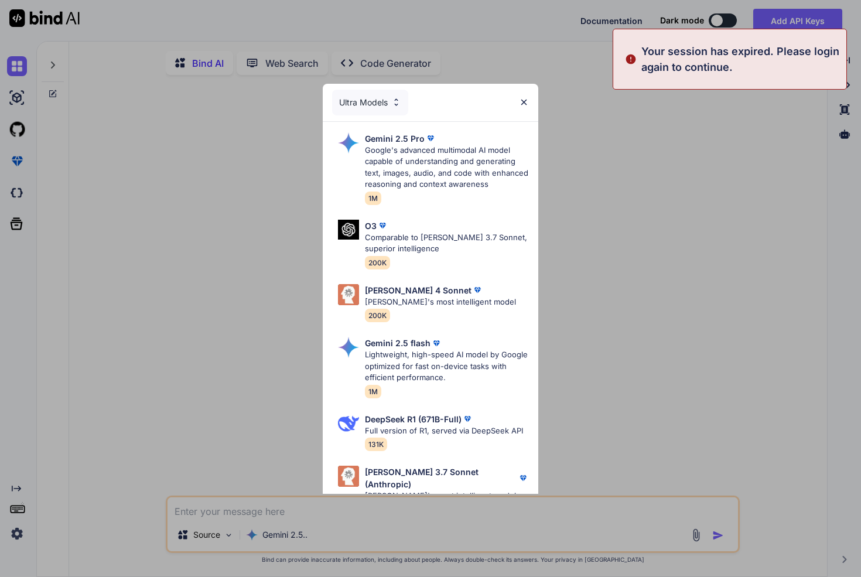
type textarea "x"
click at [420, 304] on p "Claude's most intelligent model" at bounding box center [440, 303] width 151 height 12
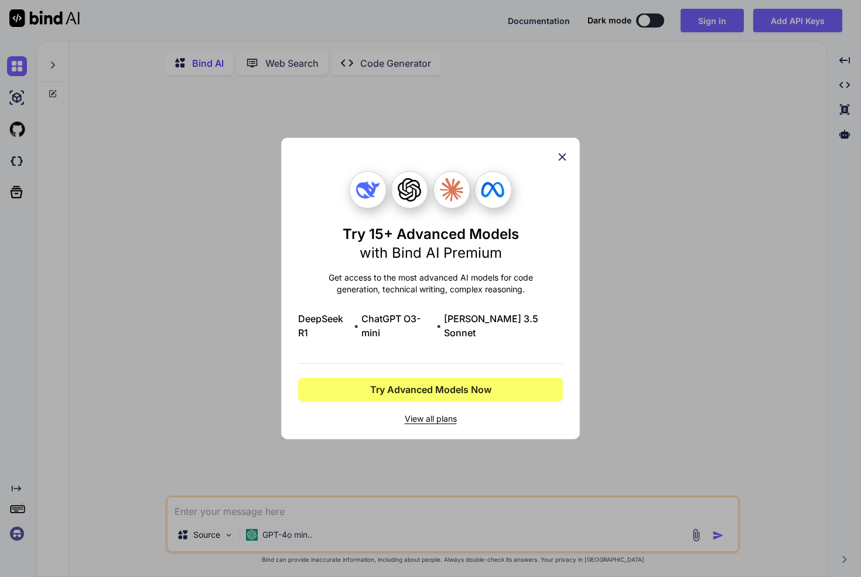
click at [567, 163] on icon at bounding box center [562, 157] width 13 height 13
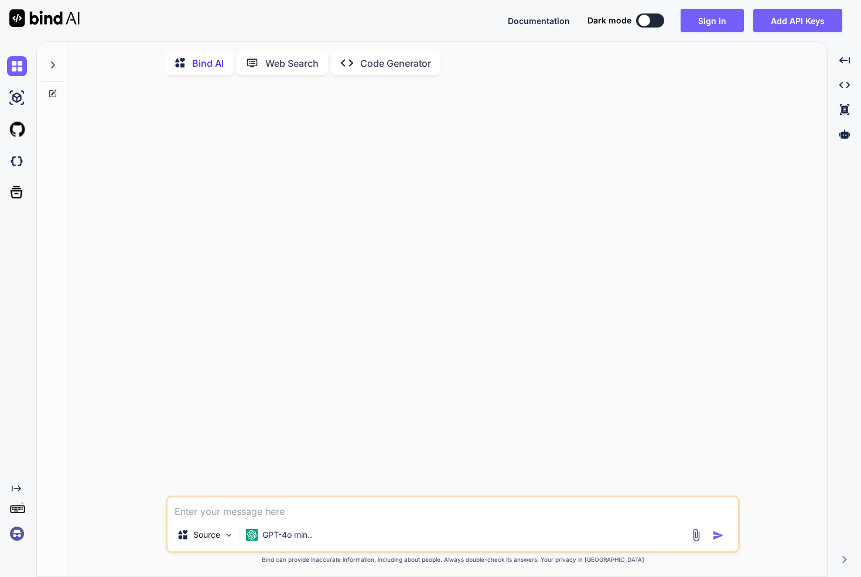
click at [12, 534] on img at bounding box center [17, 534] width 20 height 20
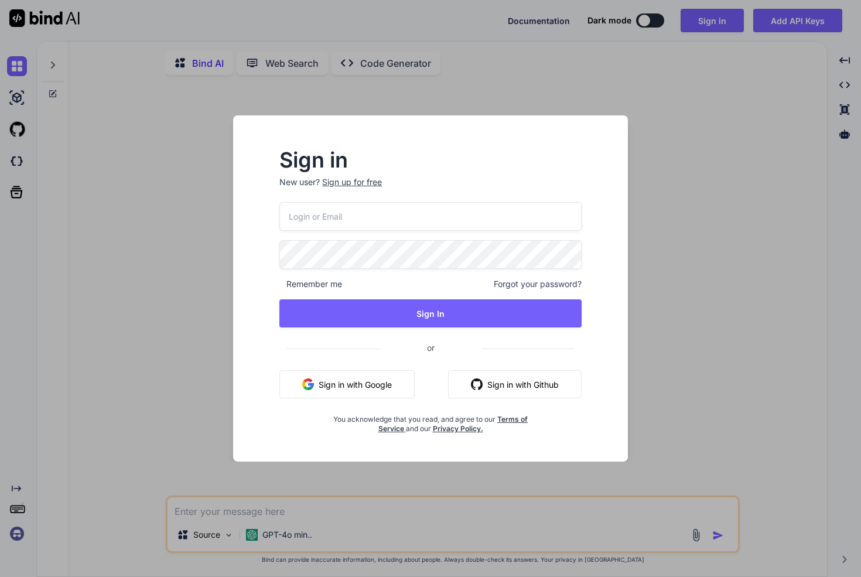
type input "felixlvh@gmail.com"
click at [413, 239] on div "felixlvh@gmail.com Remember me Forgot your password? Sign In or Sign in with Go…" at bounding box center [431, 317] width 302 height 231
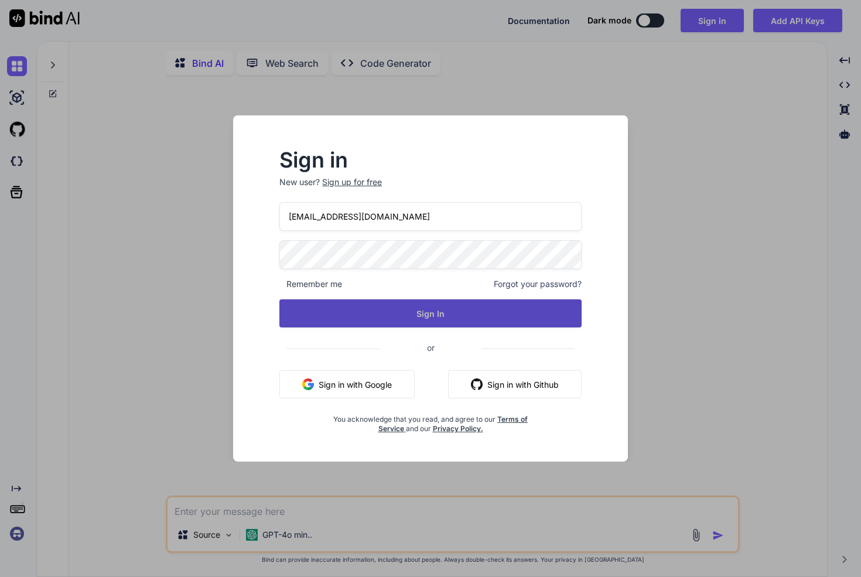
click at [376, 303] on button "Sign In" at bounding box center [431, 313] width 302 height 28
click at [357, 307] on button "Sign In" at bounding box center [431, 313] width 302 height 28
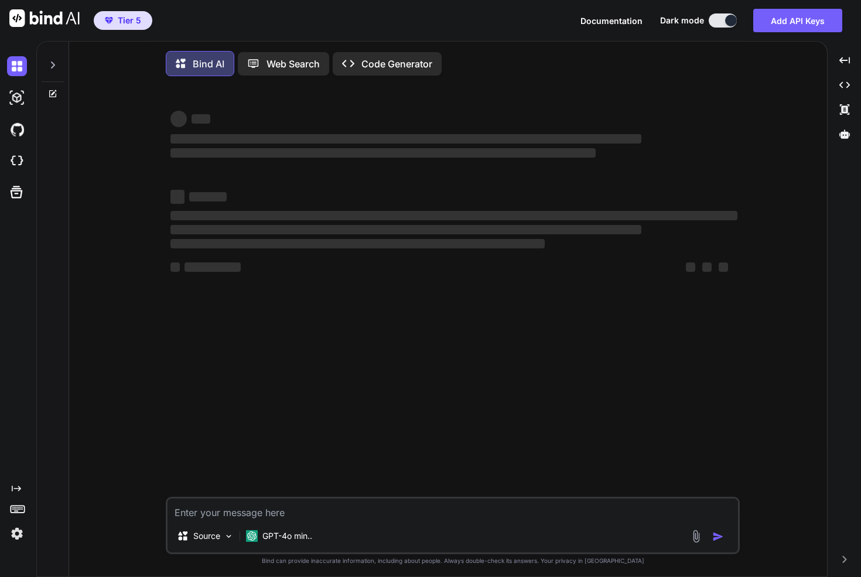
type textarea "x"
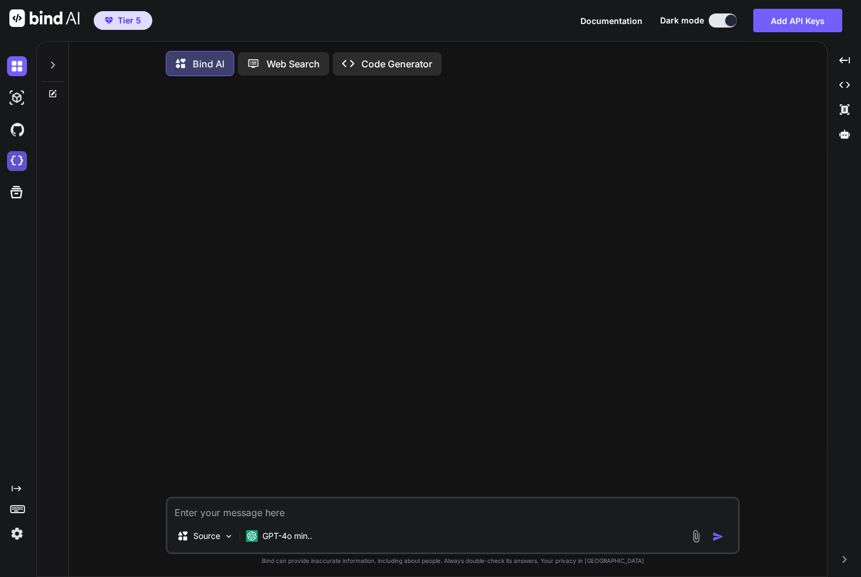
click at [14, 159] on img at bounding box center [17, 161] width 20 height 20
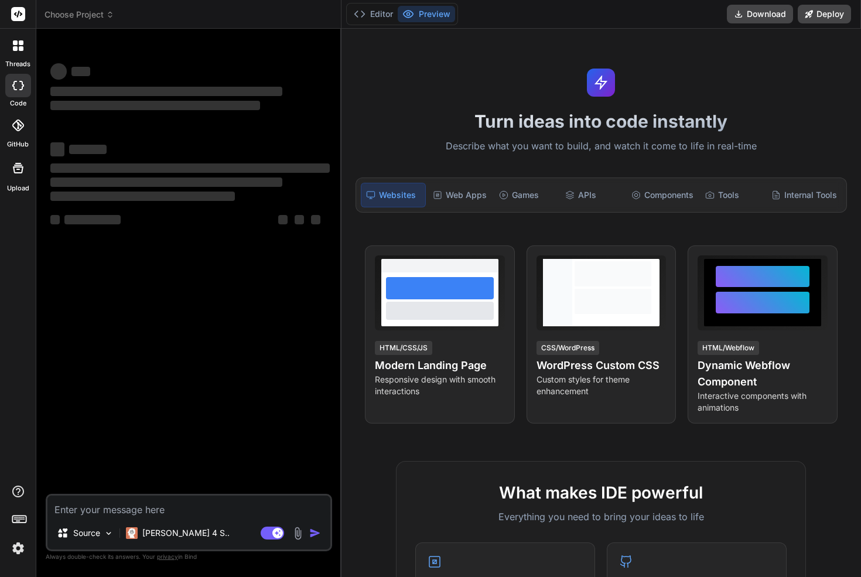
type textarea "x"
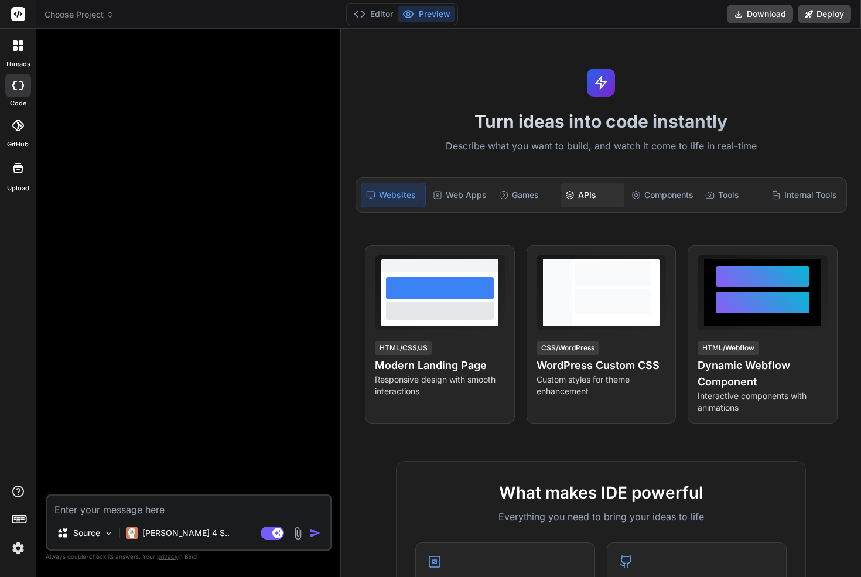
click at [573, 188] on div "APIs" at bounding box center [593, 195] width 64 height 25
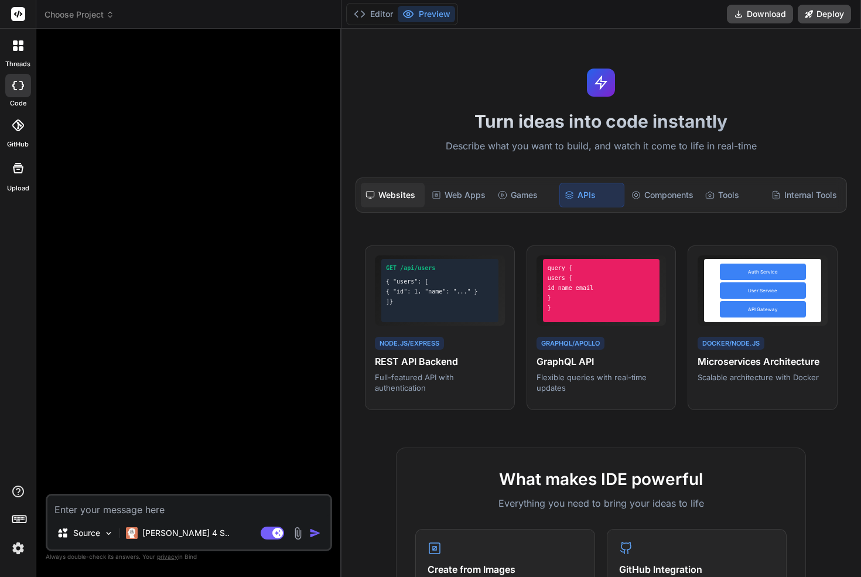
click at [382, 199] on div "Websites" at bounding box center [393, 195] width 64 height 25
